Goal: Task Accomplishment & Management: Use online tool/utility

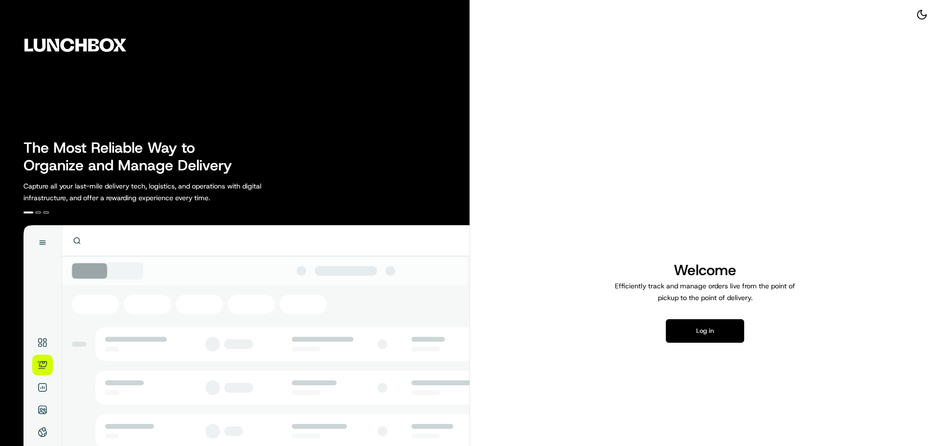
click at [714, 322] on button "Log in" at bounding box center [705, 331] width 78 height 24
